Goal: Information Seeking & Learning: Understand process/instructions

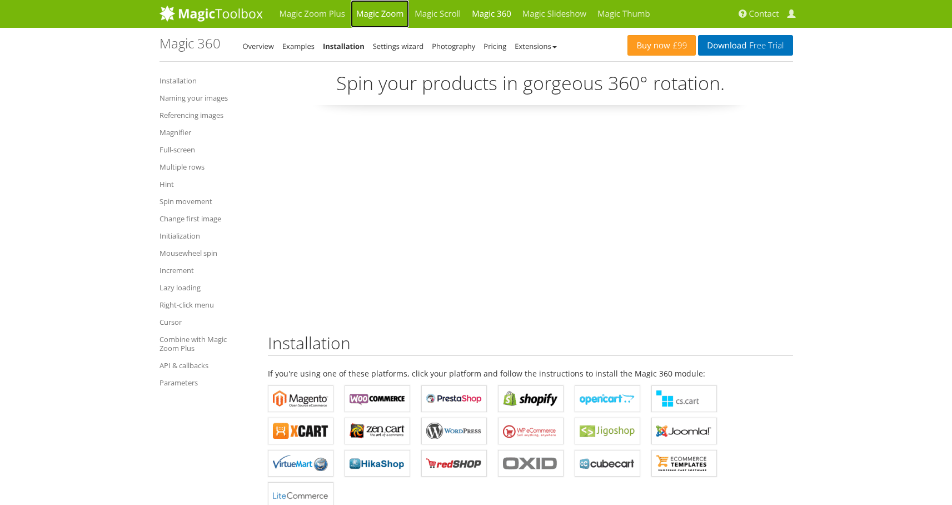
click at [380, 17] on link "Magic Zoom" at bounding box center [380, 14] width 58 height 28
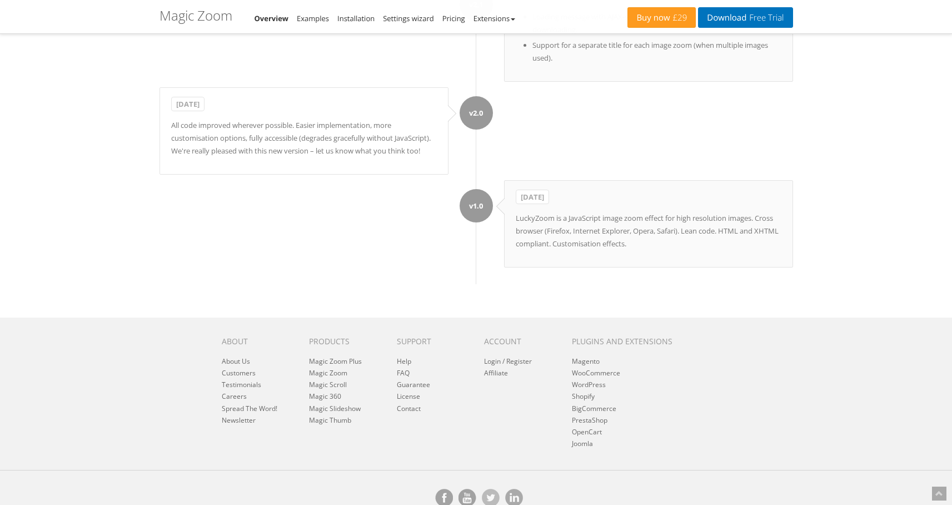
scroll to position [9689, 0]
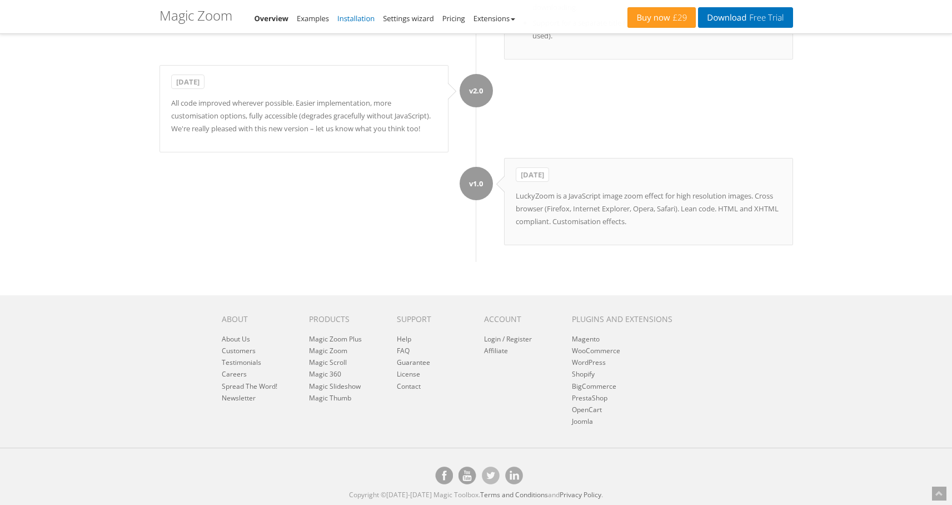
click at [362, 17] on link "Installation" at bounding box center [355, 18] width 37 height 10
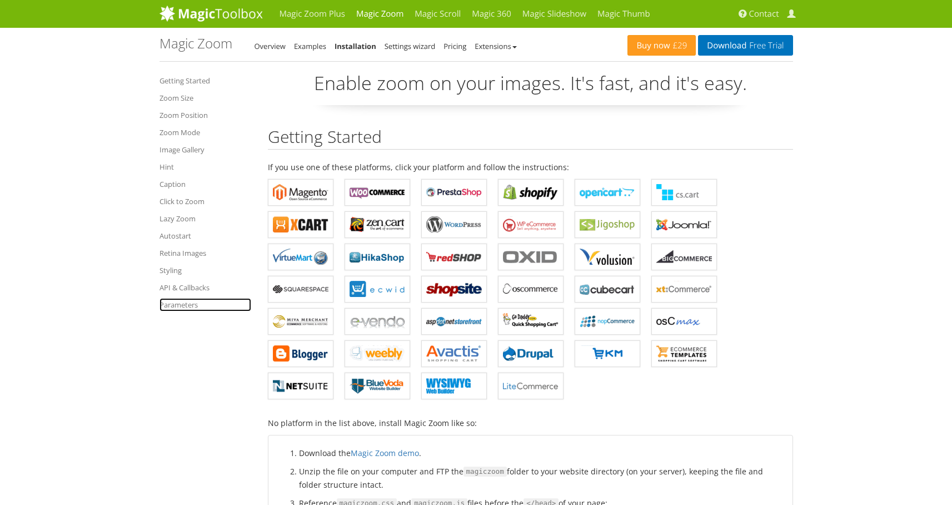
click at [179, 309] on link "Parameters" at bounding box center [206, 304] width 92 height 13
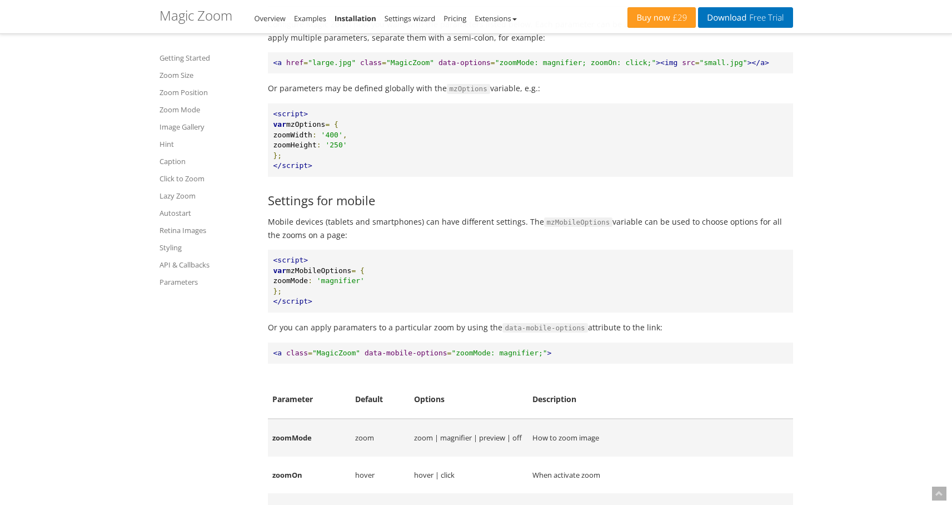
scroll to position [9570, 0]
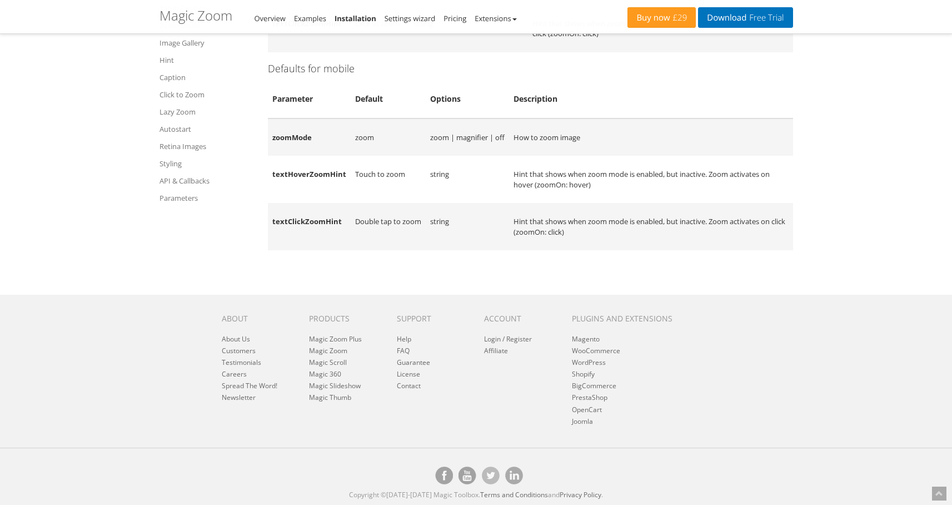
click at [285, 135] on td "zoomMode" at bounding box center [309, 137] width 83 height 38
click at [296, 171] on td "textHoverZoomHint" at bounding box center [309, 179] width 83 height 47
click at [294, 141] on td "zoomMode" at bounding box center [309, 137] width 83 height 38
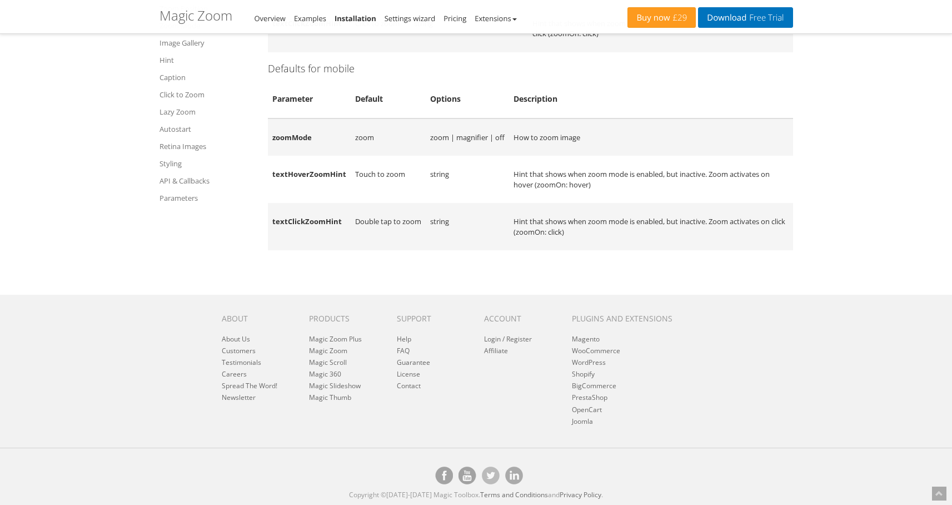
click at [294, 140] on td "zoomMode" at bounding box center [309, 137] width 83 height 38
click at [292, 133] on td "zoomMode" at bounding box center [309, 137] width 83 height 38
click at [296, 172] on td "textHoverZoomHint" at bounding box center [309, 179] width 83 height 47
drag, startPoint x: 271, startPoint y: 100, endPoint x: 724, endPoint y: 250, distance: 477.8
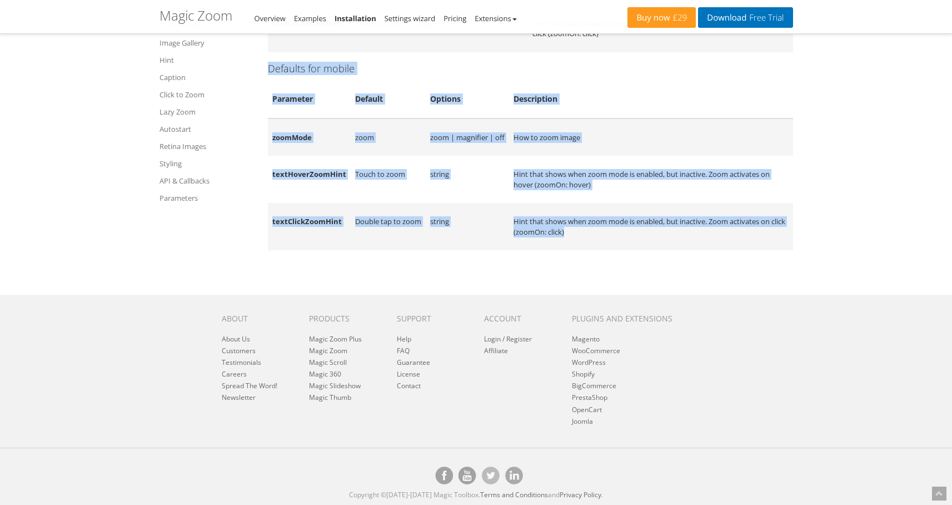
drag, startPoint x: 719, startPoint y: 246, endPoint x: 283, endPoint y: 102, distance: 458.9
click at [283, 102] on th "Parameter" at bounding box center [309, 99] width 83 height 38
drag, startPoint x: 283, startPoint y: 102, endPoint x: 663, endPoint y: 229, distance: 400.3
click at [663, 229] on table "Magic Zoom default parameters for mobile Parameter Default Options Description …" at bounding box center [530, 165] width 525 height 171
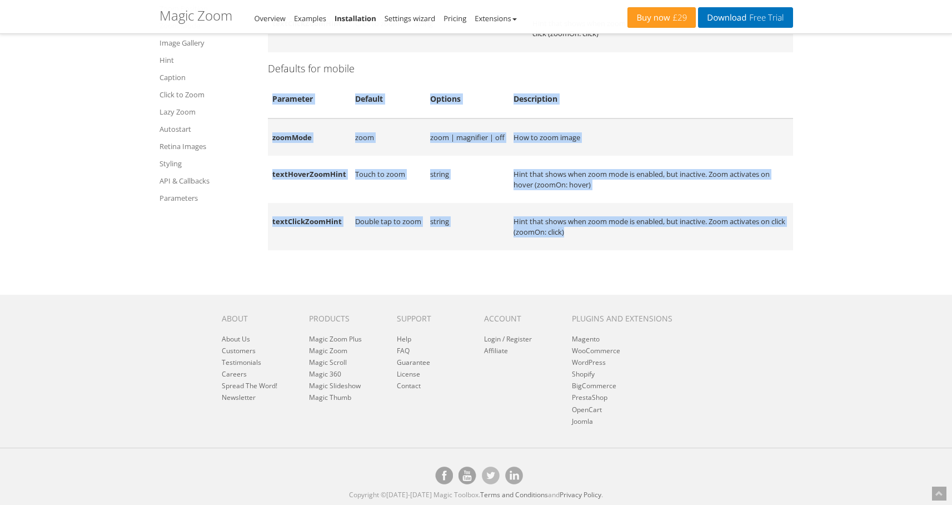
click at [663, 229] on td "Hint that shows when zoom mode is enabled, but inactive. Zoom activates on clic…" at bounding box center [651, 226] width 284 height 47
drag, startPoint x: 663, startPoint y: 229, endPoint x: 287, endPoint y: 98, distance: 397.5
click at [287, 98] on table "Magic Zoom default parameters for mobile Parameter Default Options Description …" at bounding box center [530, 165] width 525 height 171
click at [287, 98] on th "Parameter" at bounding box center [309, 99] width 83 height 38
drag, startPoint x: 287, startPoint y: 98, endPoint x: 692, endPoint y: 237, distance: 427.9
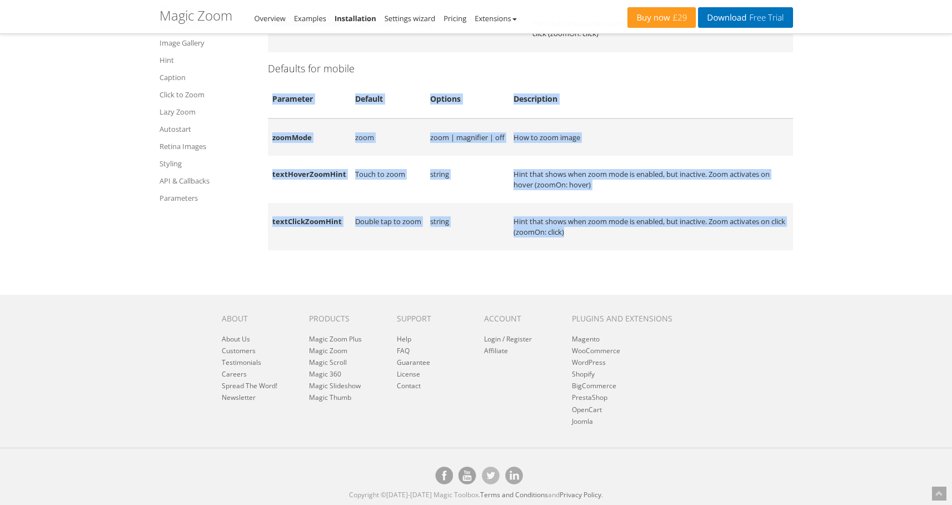
click at [692, 237] on table "Magic Zoom default parameters for mobile Parameter Default Options Description …" at bounding box center [530, 165] width 525 height 171
click at [692, 237] on td "Hint that shows when zoom mode is enabled, but inactive. Zoom activates on clic…" at bounding box center [651, 226] width 284 height 47
drag, startPoint x: 692, startPoint y: 237, endPoint x: 268, endPoint y: 96, distance: 446.9
click at [285, 98] on th "Parameter" at bounding box center [309, 99] width 83 height 38
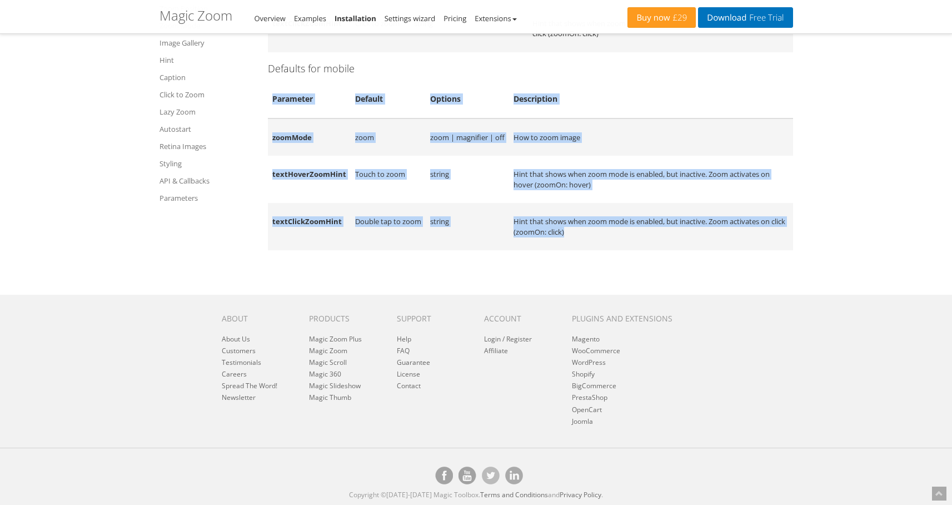
drag, startPoint x: 285, startPoint y: 98, endPoint x: 718, endPoint y: 231, distance: 453.2
click at [718, 231] on table "Magic Zoom default parameters for mobile Parameter Default Options Description …" at bounding box center [530, 165] width 525 height 171
click at [718, 231] on td "Hint that shows when zoom mode is enabled, but inactive. Zoom activates on clic…" at bounding box center [651, 226] width 284 height 47
drag, startPoint x: 718, startPoint y: 231, endPoint x: 265, endPoint y: 106, distance: 470.6
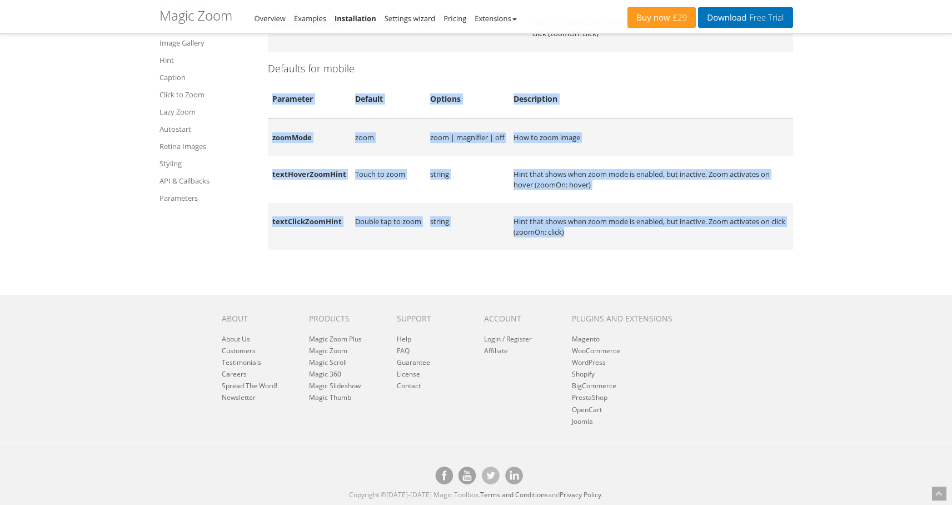
click at [295, 96] on th "Parameter" at bounding box center [309, 99] width 83 height 38
drag, startPoint x: 295, startPoint y: 96, endPoint x: 713, endPoint y: 231, distance: 439.5
click at [713, 231] on table "Magic Zoom default parameters for mobile Parameter Default Options Description …" at bounding box center [530, 165] width 525 height 171
click at [713, 231] on td "Hint that shows when zoom mode is enabled, but inactive. Zoom activates on clic…" at bounding box center [651, 226] width 284 height 47
drag, startPoint x: 713, startPoint y: 231, endPoint x: 296, endPoint y: 91, distance: 440.0
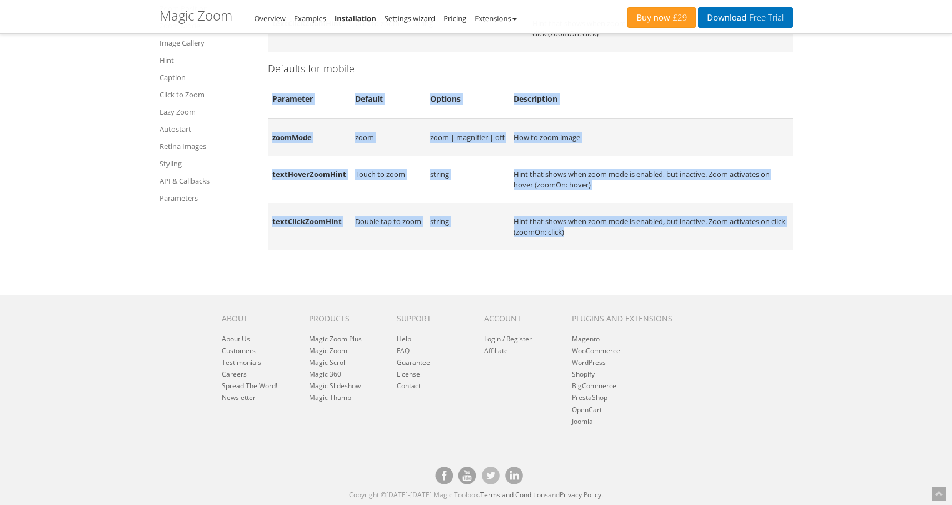
click at [296, 91] on th "Parameter" at bounding box center [309, 99] width 83 height 38
drag, startPoint x: 296, startPoint y: 91, endPoint x: 663, endPoint y: 232, distance: 392.6
click at [663, 232] on table "Magic Zoom default parameters for mobile Parameter Default Options Description …" at bounding box center [530, 165] width 525 height 171
click at [663, 232] on td "Hint that shows when zoom mode is enabled, but inactive. Zoom activates on clic…" at bounding box center [651, 226] width 284 height 47
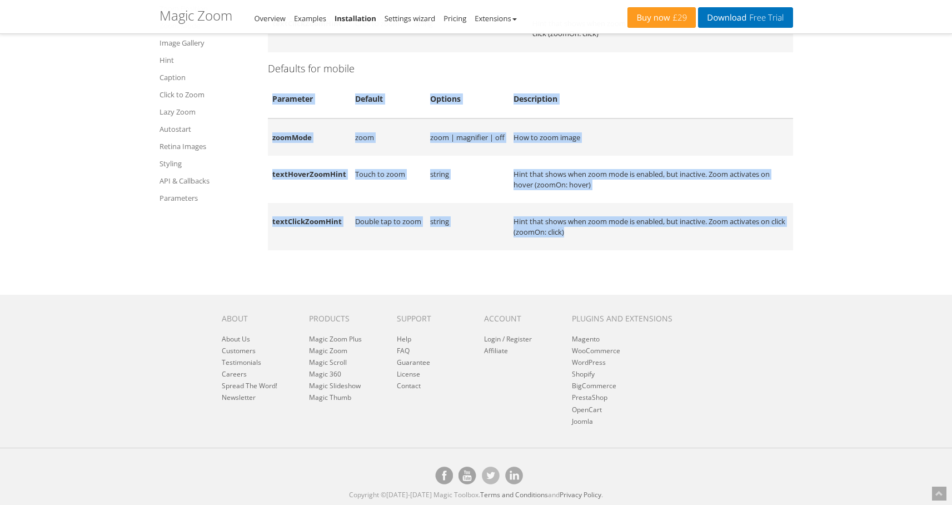
drag, startPoint x: 663, startPoint y: 232, endPoint x: 279, endPoint y: 99, distance: 406.0
click at [279, 99] on table "Magic Zoom default parameters for mobile Parameter Default Options Description …" at bounding box center [530, 165] width 525 height 171
click at [279, 99] on th "Parameter" at bounding box center [309, 99] width 83 height 38
drag, startPoint x: 279, startPoint y: 99, endPoint x: 663, endPoint y: 233, distance: 407.0
click at [663, 233] on table "Magic Zoom default parameters for mobile Parameter Default Options Description …" at bounding box center [530, 165] width 525 height 171
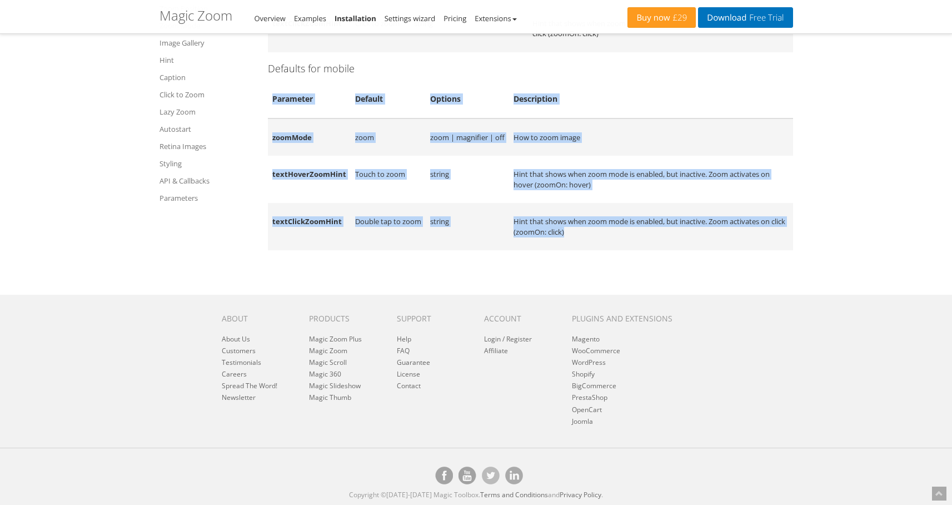
click at [663, 233] on td "Hint that shows when zoom mode is enabled, but inactive. Zoom activates on clic…" at bounding box center [651, 226] width 284 height 47
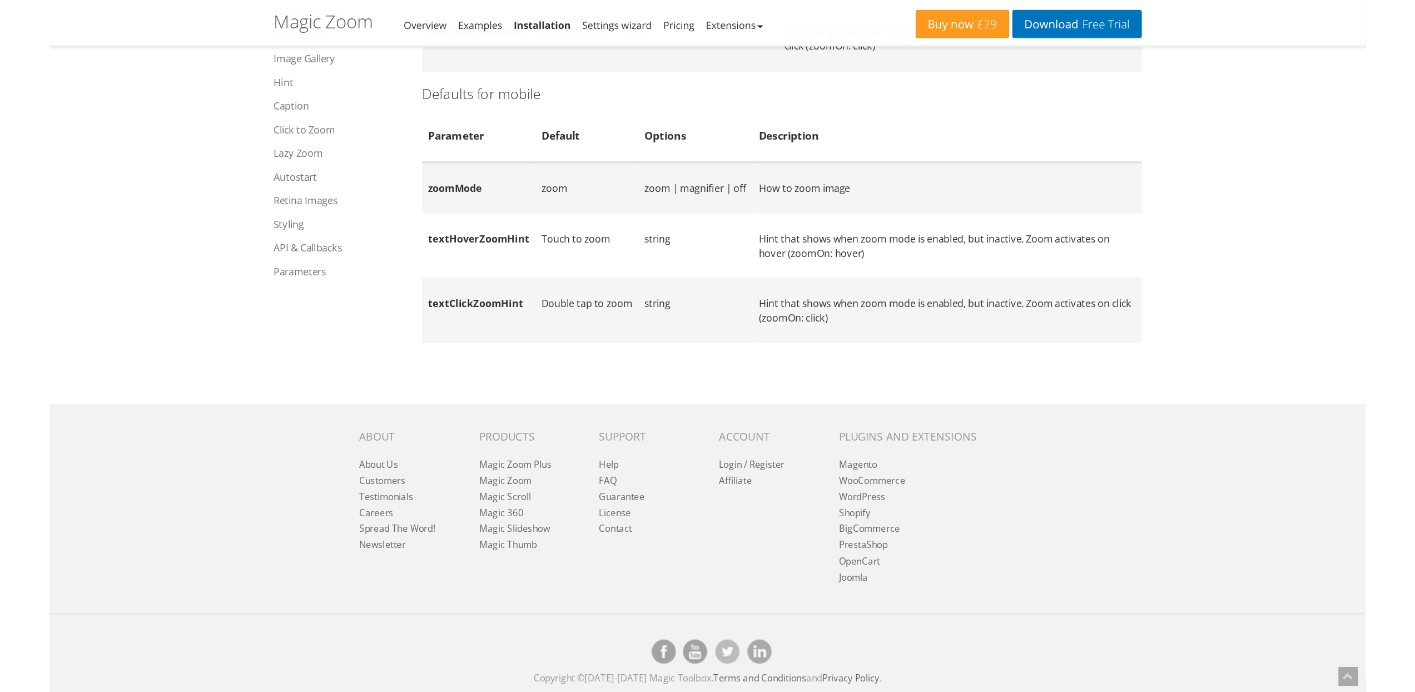
scroll to position [9384, 0]
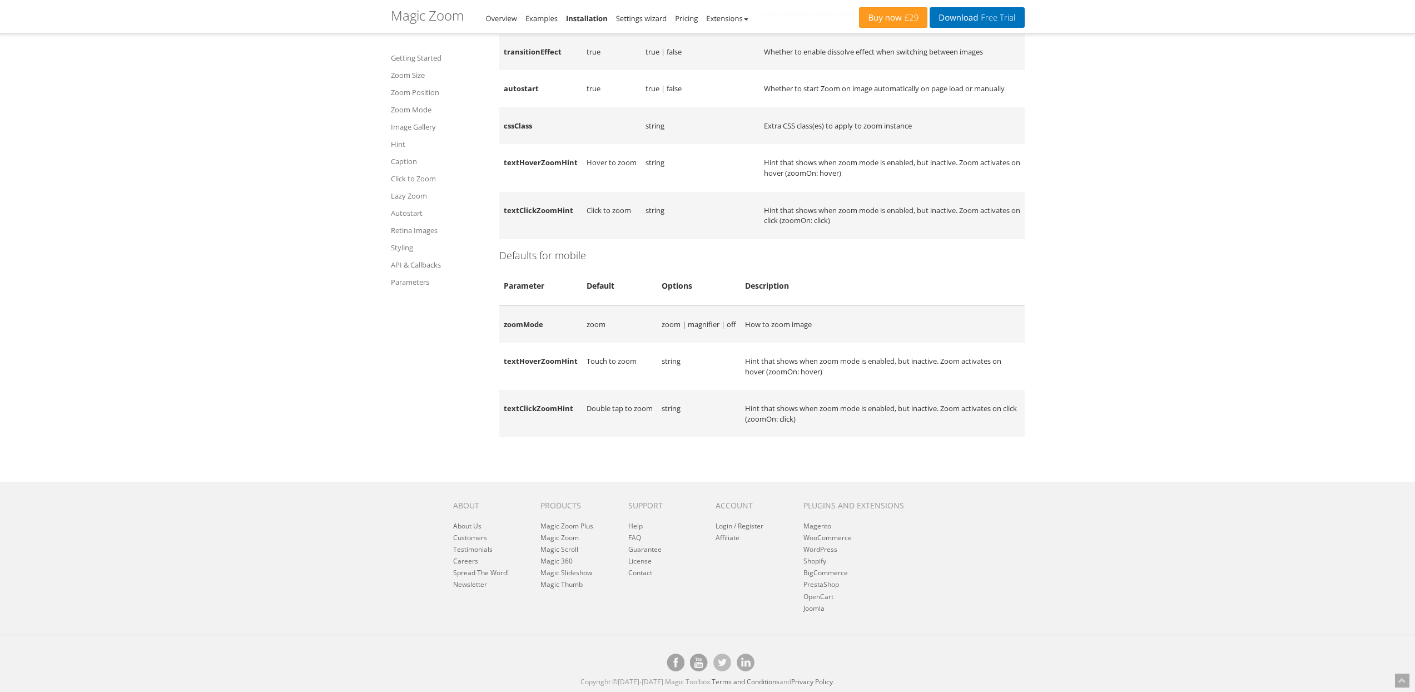
click at [518, 321] on td "zoomMode" at bounding box center [540, 324] width 83 height 38
click at [543, 360] on td "textHoverZoomHint" at bounding box center [540, 365] width 83 height 47
click at [525, 417] on td "textClickZoomHint" at bounding box center [540, 413] width 83 height 47
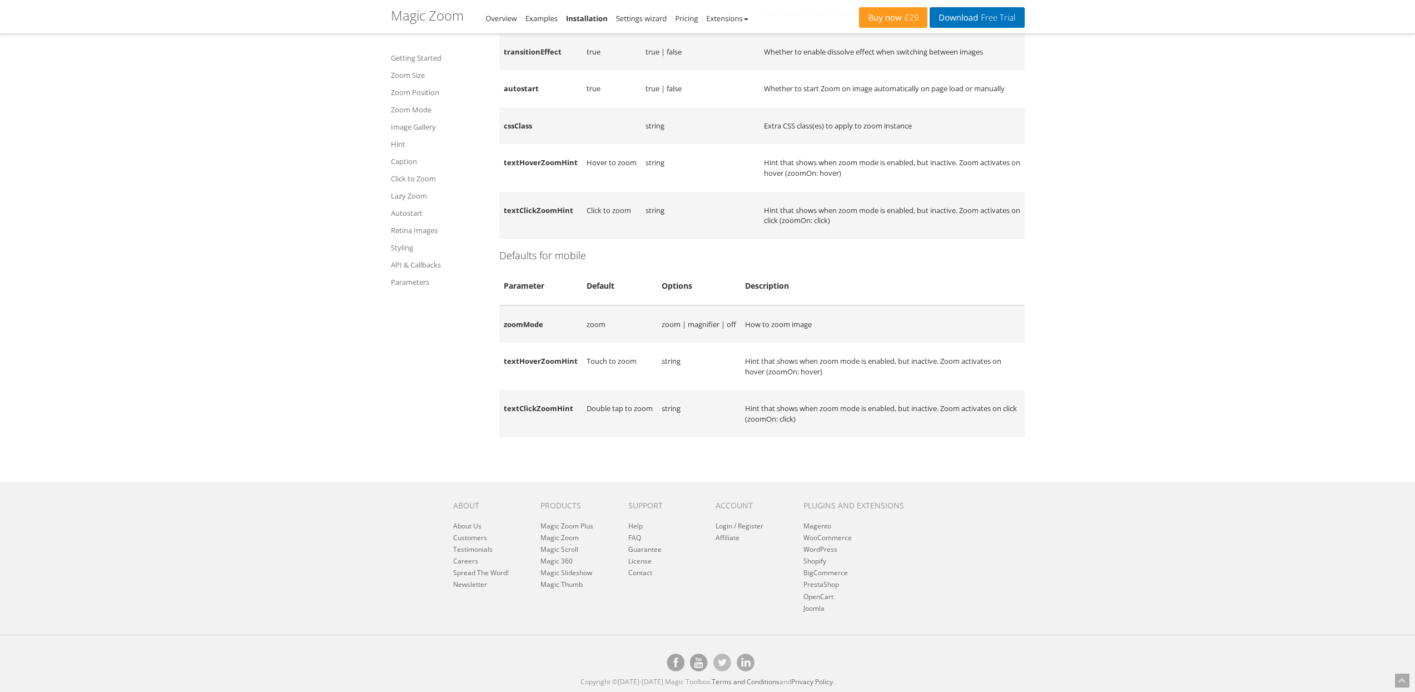
click at [525, 412] on td "textClickZoomHint" at bounding box center [540, 413] width 83 height 47
click at [523, 360] on td "textHoverZoomHint" at bounding box center [540, 365] width 83 height 47
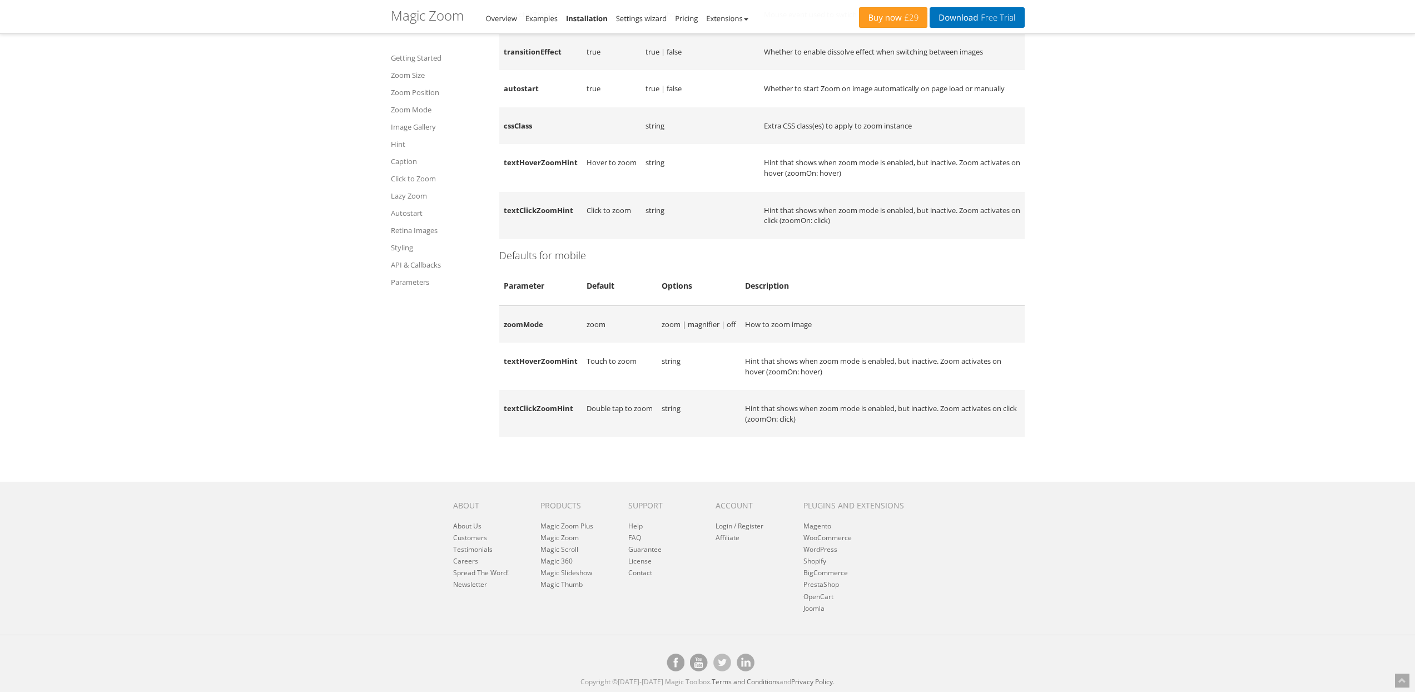
scroll to position [9363, 0]
click at [592, 378] on td "Touch to zoom" at bounding box center [619, 365] width 75 height 47
drag, startPoint x: 592, startPoint y: 378, endPoint x: 620, endPoint y: 380, distance: 28.4
click at [620, 380] on td "Touch to zoom" at bounding box center [619, 365] width 75 height 47
copy td "Touch to zoom"
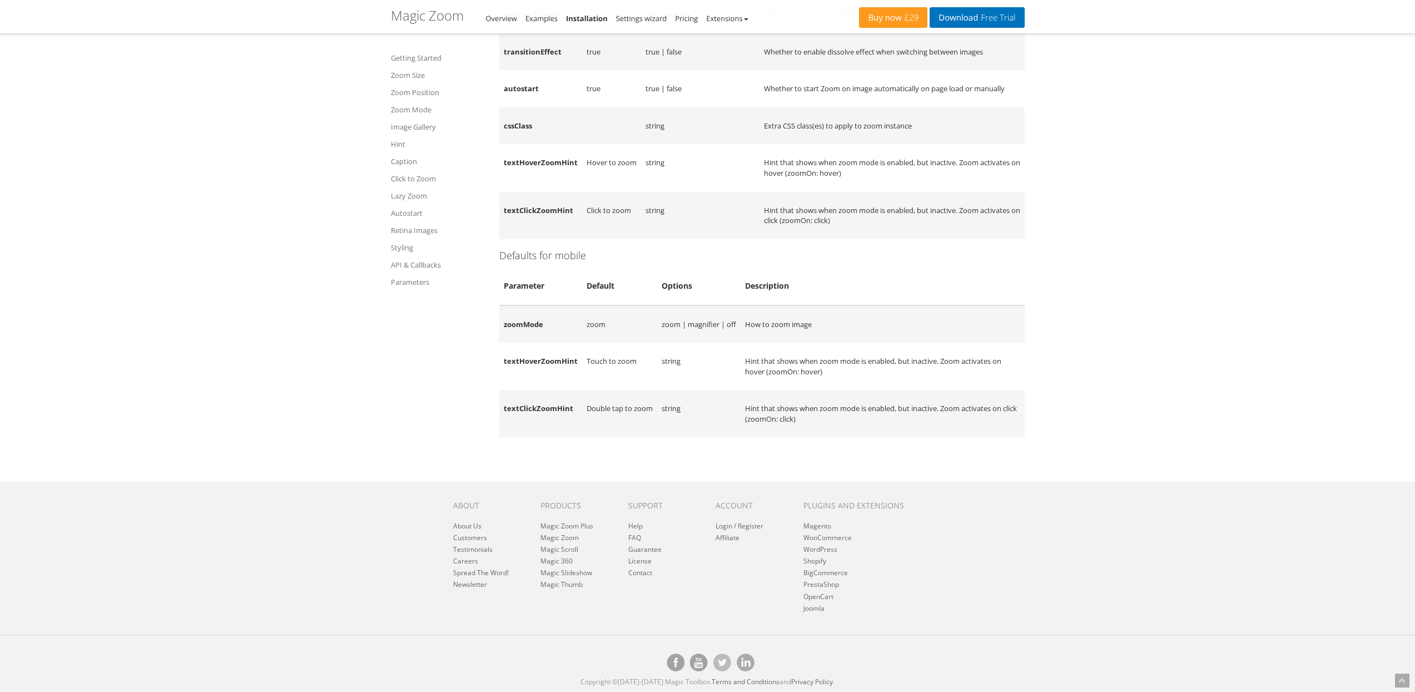
click at [593, 430] on td "Double tap to zoom" at bounding box center [619, 413] width 75 height 47
drag, startPoint x: 593, startPoint y: 430, endPoint x: 634, endPoint y: 429, distance: 40.6
click at [634, 429] on td "Double tap to zoom" at bounding box center [619, 413] width 75 height 47
copy td "Double tap to zoom"
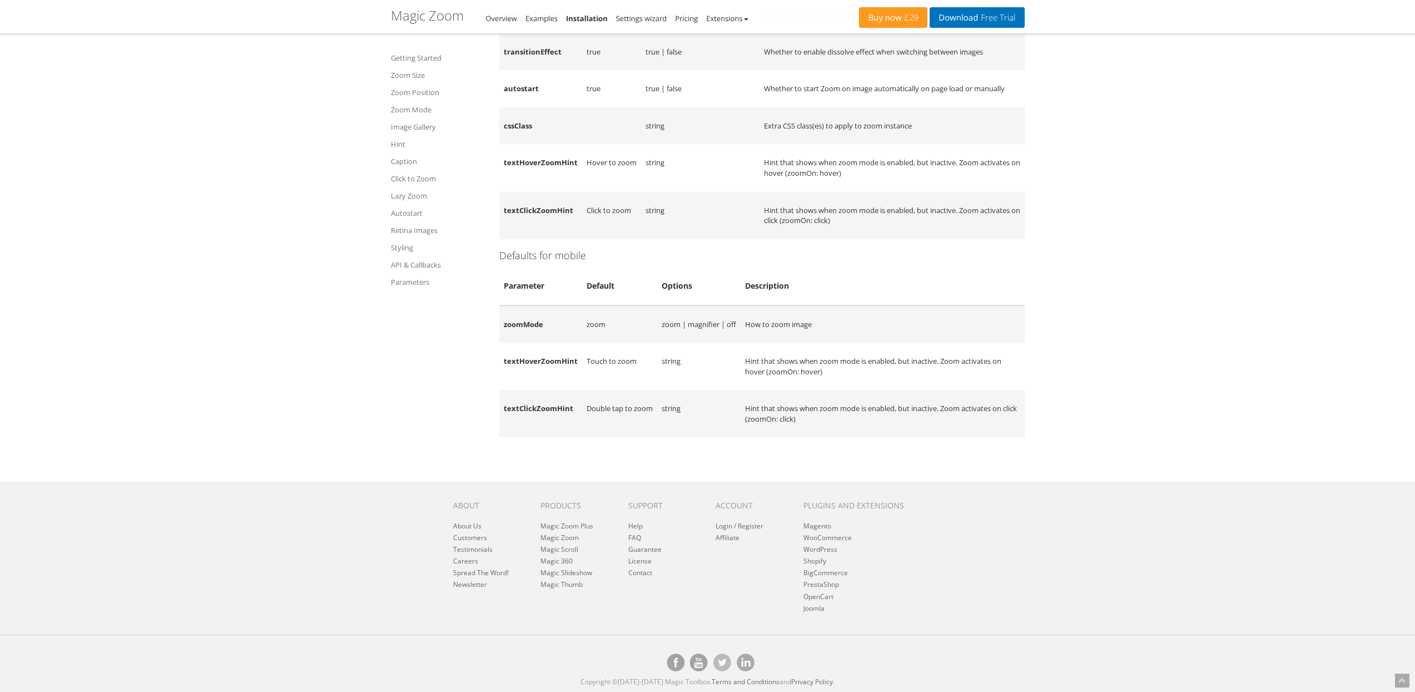
click at [619, 239] on td "Click to zoom" at bounding box center [611, 215] width 59 height 47
click at [593, 181] on td "Hover to zoom" at bounding box center [611, 167] width 59 height 47
drag, startPoint x: 593, startPoint y: 181, endPoint x: 617, endPoint y: 181, distance: 23.9
click at [617, 181] on td "Hover to zoom" at bounding box center [611, 167] width 59 height 47
copy td "Hover to zoom"
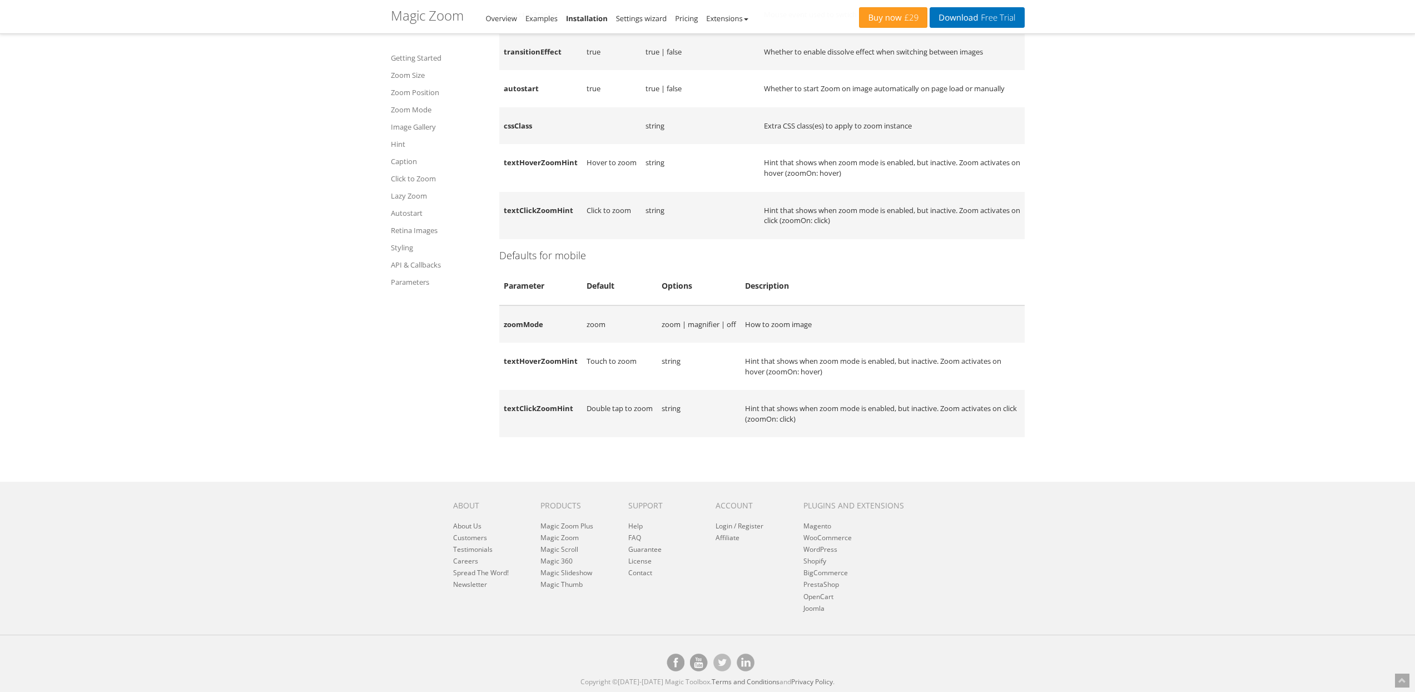
click at [592, 231] on td "Click to zoom" at bounding box center [611, 215] width 59 height 47
drag, startPoint x: 592, startPoint y: 231, endPoint x: 613, endPoint y: 231, distance: 21.1
click at [613, 231] on td "Click to zoom" at bounding box center [611, 215] width 59 height 47
copy td "Click to zoom"
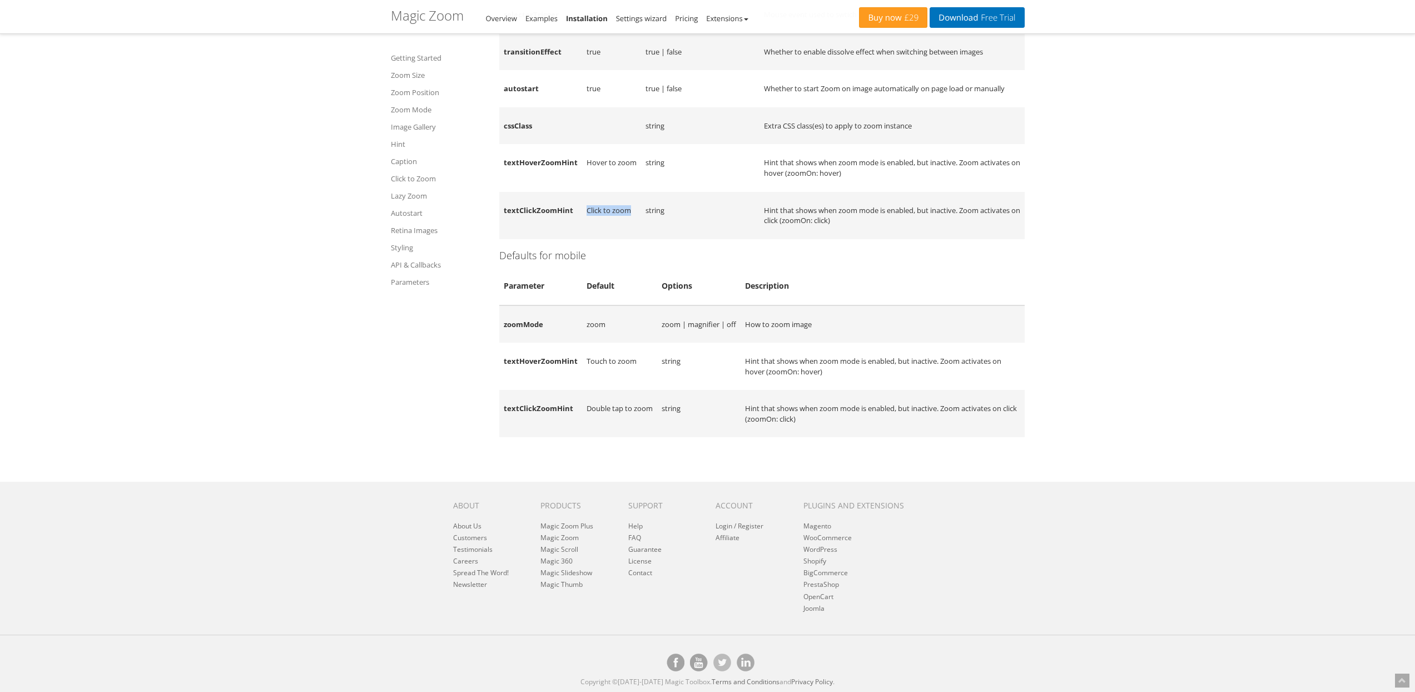
click at [606, 232] on td "Click to zoom" at bounding box center [611, 215] width 59 height 47
click at [529, 180] on td "textHoverZoomHint" at bounding box center [540, 167] width 83 height 47
click at [597, 182] on td "Hover to zoom" at bounding box center [611, 167] width 59 height 47
drag, startPoint x: 597, startPoint y: 182, endPoint x: 633, endPoint y: 183, distance: 35.6
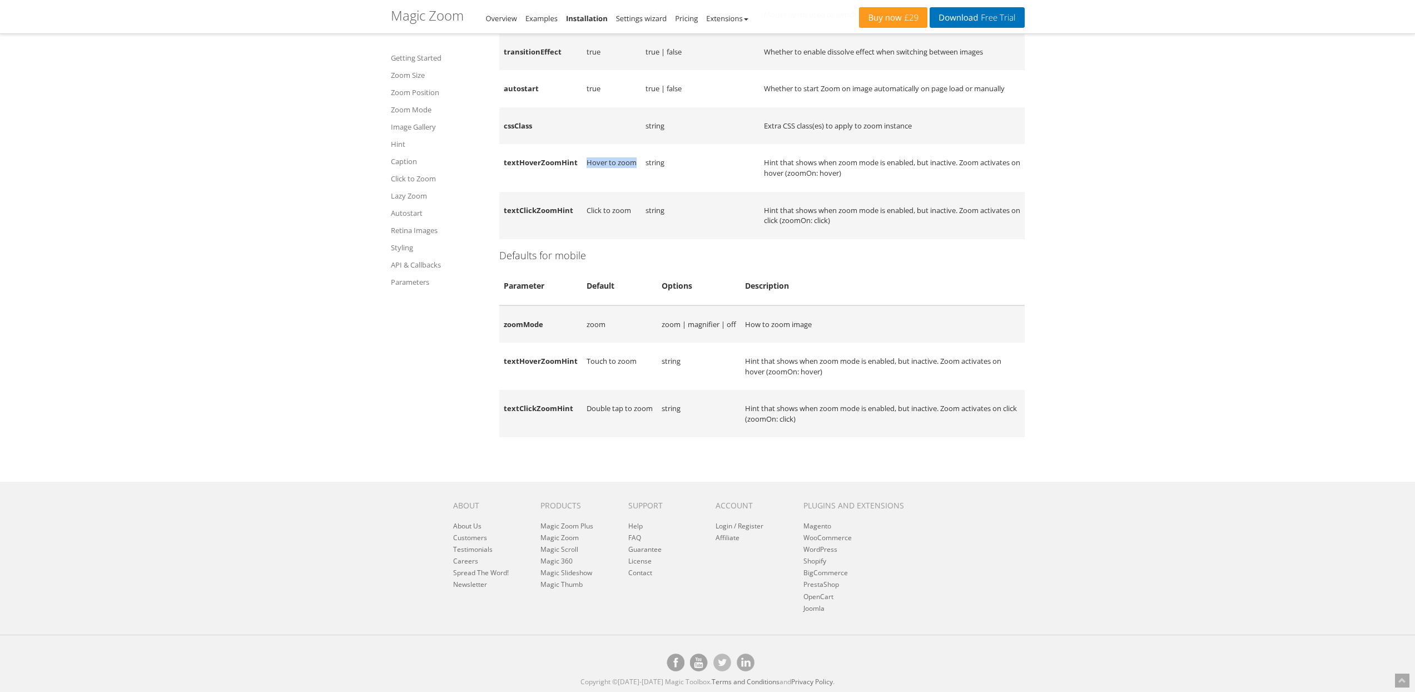
click at [633, 183] on td "Hover to zoom" at bounding box center [611, 167] width 59 height 47
copy td "Hover to zoom"
click at [602, 232] on td "Click to zoom" at bounding box center [611, 215] width 59 height 47
click at [596, 231] on td "Click to zoom" at bounding box center [611, 215] width 59 height 47
drag, startPoint x: 596, startPoint y: 231, endPoint x: 620, endPoint y: 233, distance: 24.0
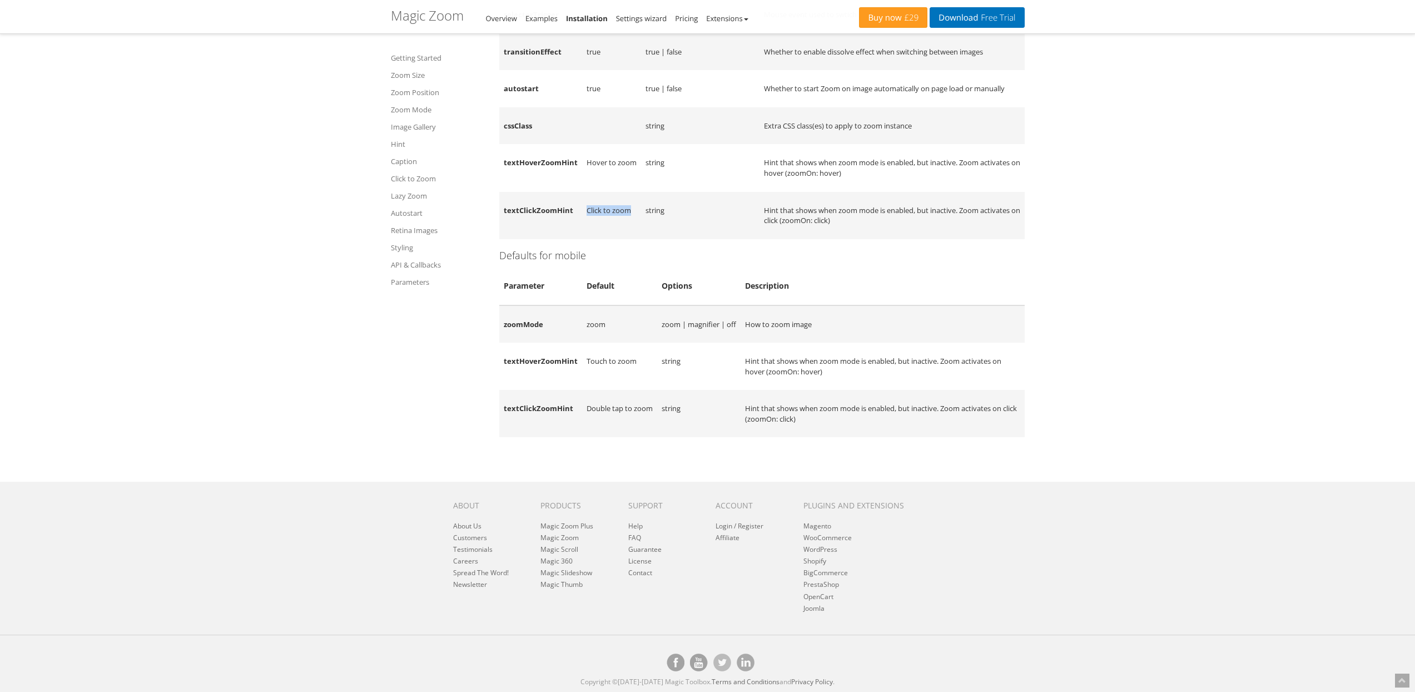
click at [620, 233] on td "Click to zoom" at bounding box center [611, 215] width 59 height 47
copy td "Click to zoom"
click at [595, 429] on td "Double tap to zoom" at bounding box center [619, 413] width 75 height 47
drag, startPoint x: 595, startPoint y: 429, endPoint x: 633, endPoint y: 429, distance: 37.8
click at [631, 429] on td "Double tap to zoom" at bounding box center [619, 413] width 75 height 47
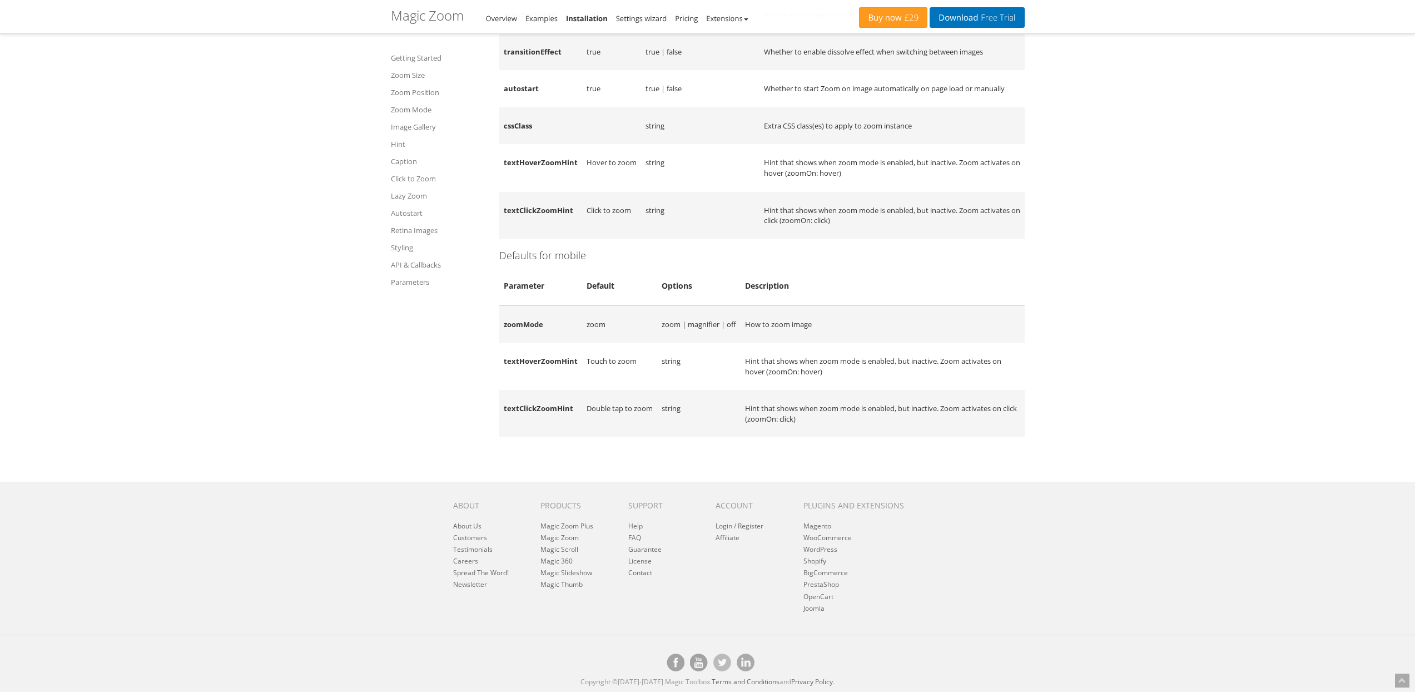
click at [644, 428] on td "Double tap to zoom" at bounding box center [619, 413] width 75 height 47
drag, startPoint x: 644, startPoint y: 428, endPoint x: 597, endPoint y: 430, distance: 47.9
click at [597, 430] on td "Double tap to zoom" at bounding box center [619, 413] width 75 height 47
copy td "Double tap to zoom"
click at [593, 382] on td "Touch to zoom" at bounding box center [619, 365] width 75 height 47
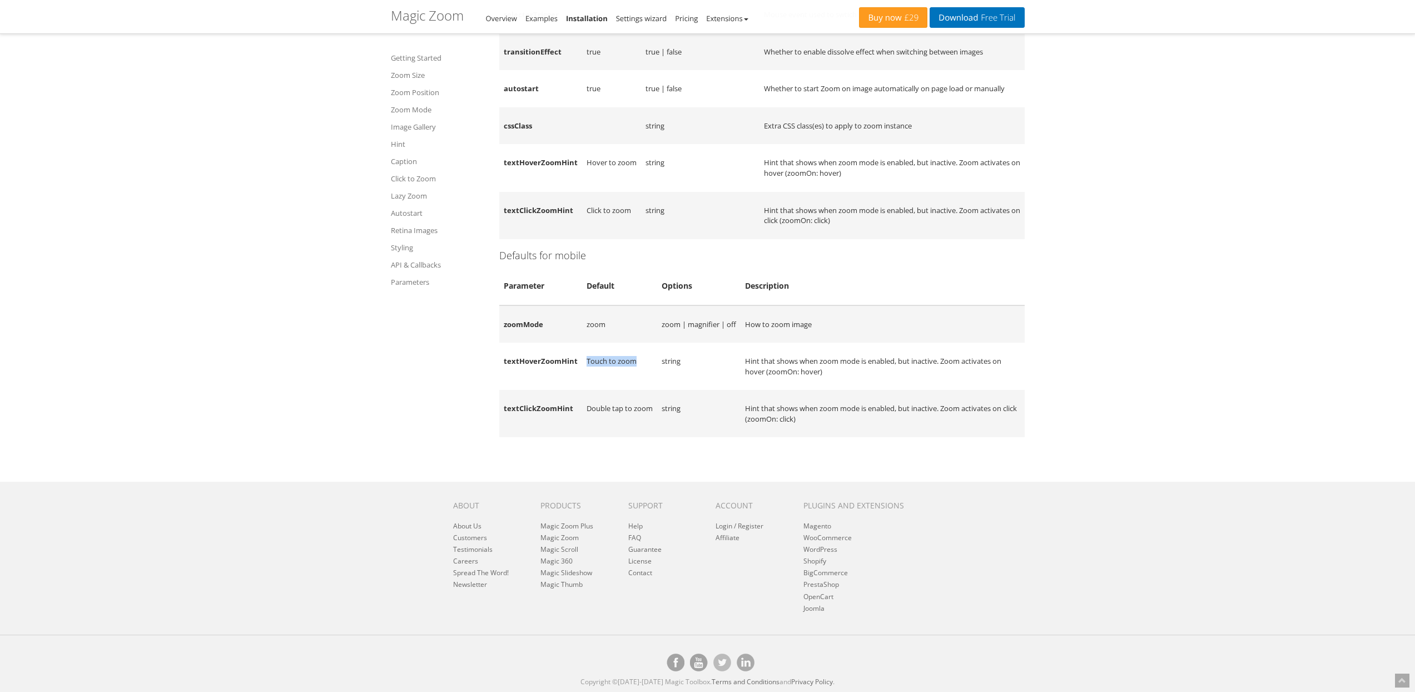
drag, startPoint x: 593, startPoint y: 382, endPoint x: 634, endPoint y: 381, distance: 41.2
click at [634, 381] on td "Touch to zoom" at bounding box center [619, 365] width 75 height 47
copy td "Touch to zoom"
click at [587, 428] on td "Double tap to zoom" at bounding box center [619, 413] width 75 height 47
drag, startPoint x: 587, startPoint y: 428, endPoint x: 633, endPoint y: 427, distance: 46.7
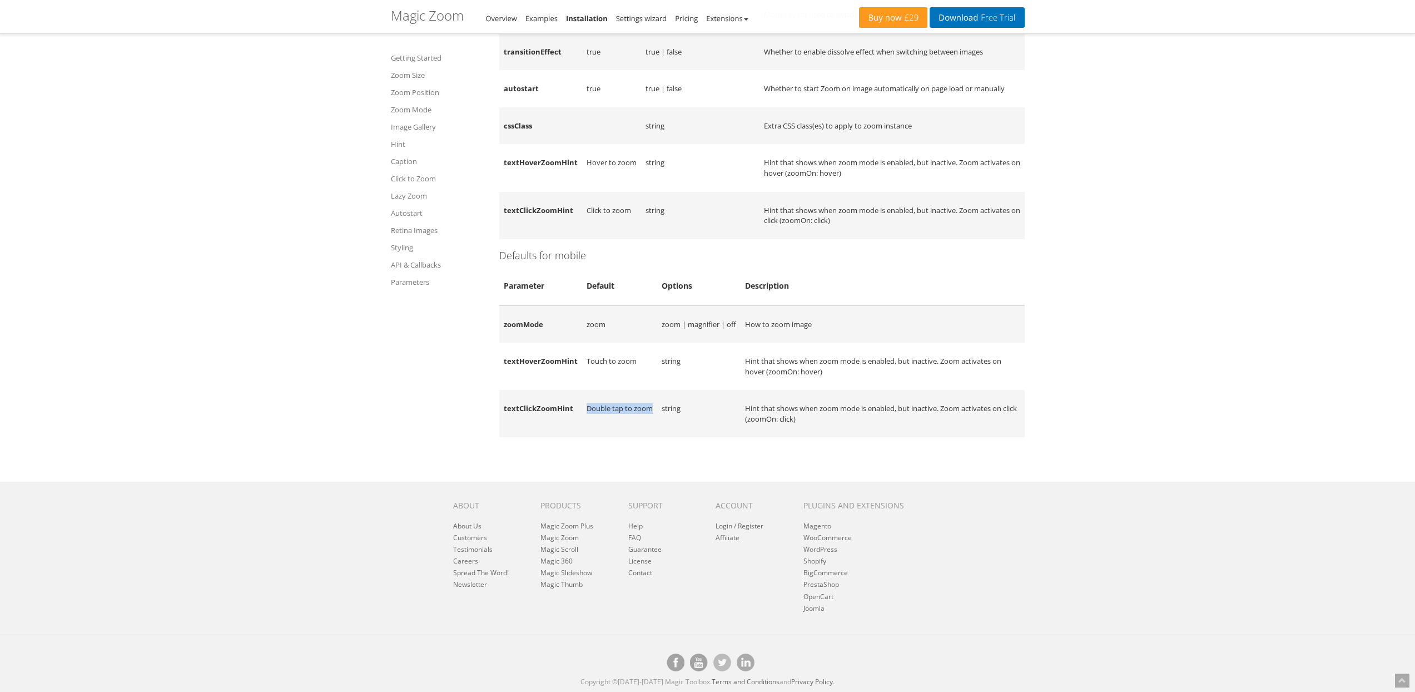
click at [633, 427] on td "Double tap to zoom" at bounding box center [619, 413] width 75 height 47
copy td "Double tap to zoom"
click at [698, 419] on td "string" at bounding box center [698, 413] width 83 height 47
